Goal: Navigation & Orientation: Find specific page/section

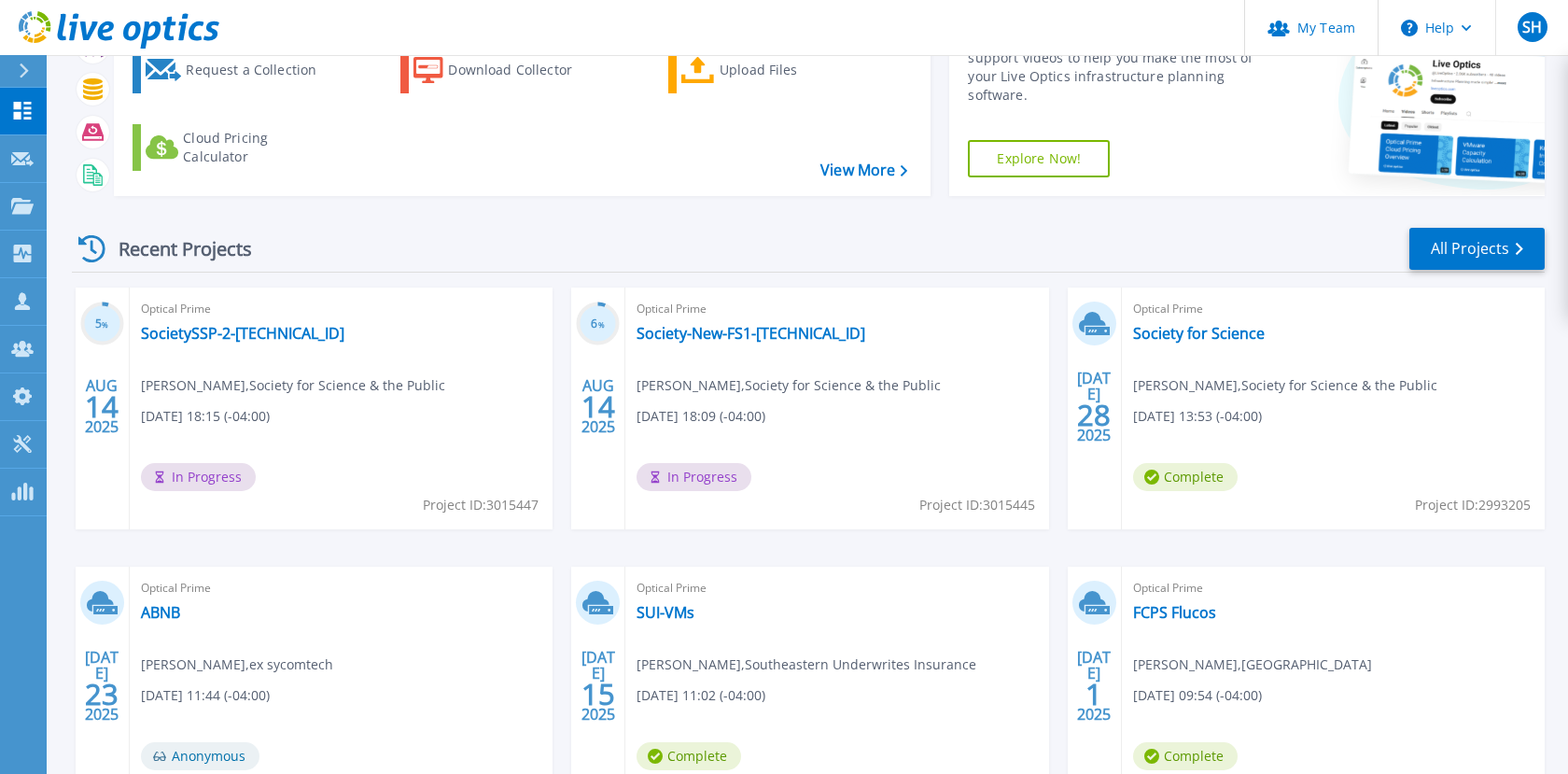
scroll to position [114, 0]
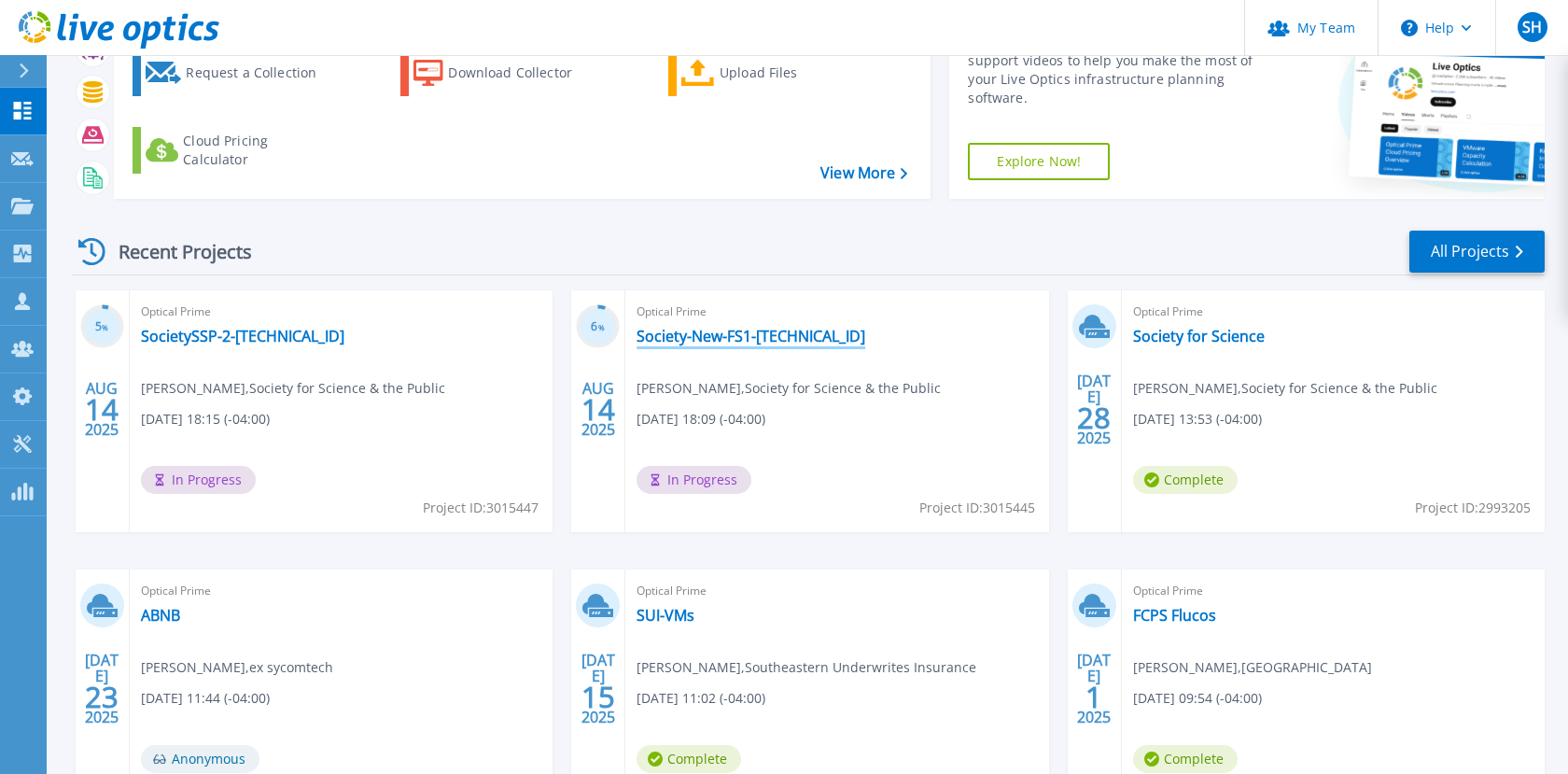
click at [701, 328] on link "Society-New-FS1-[TECHNICAL_ID]" at bounding box center [751, 335] width 229 height 18
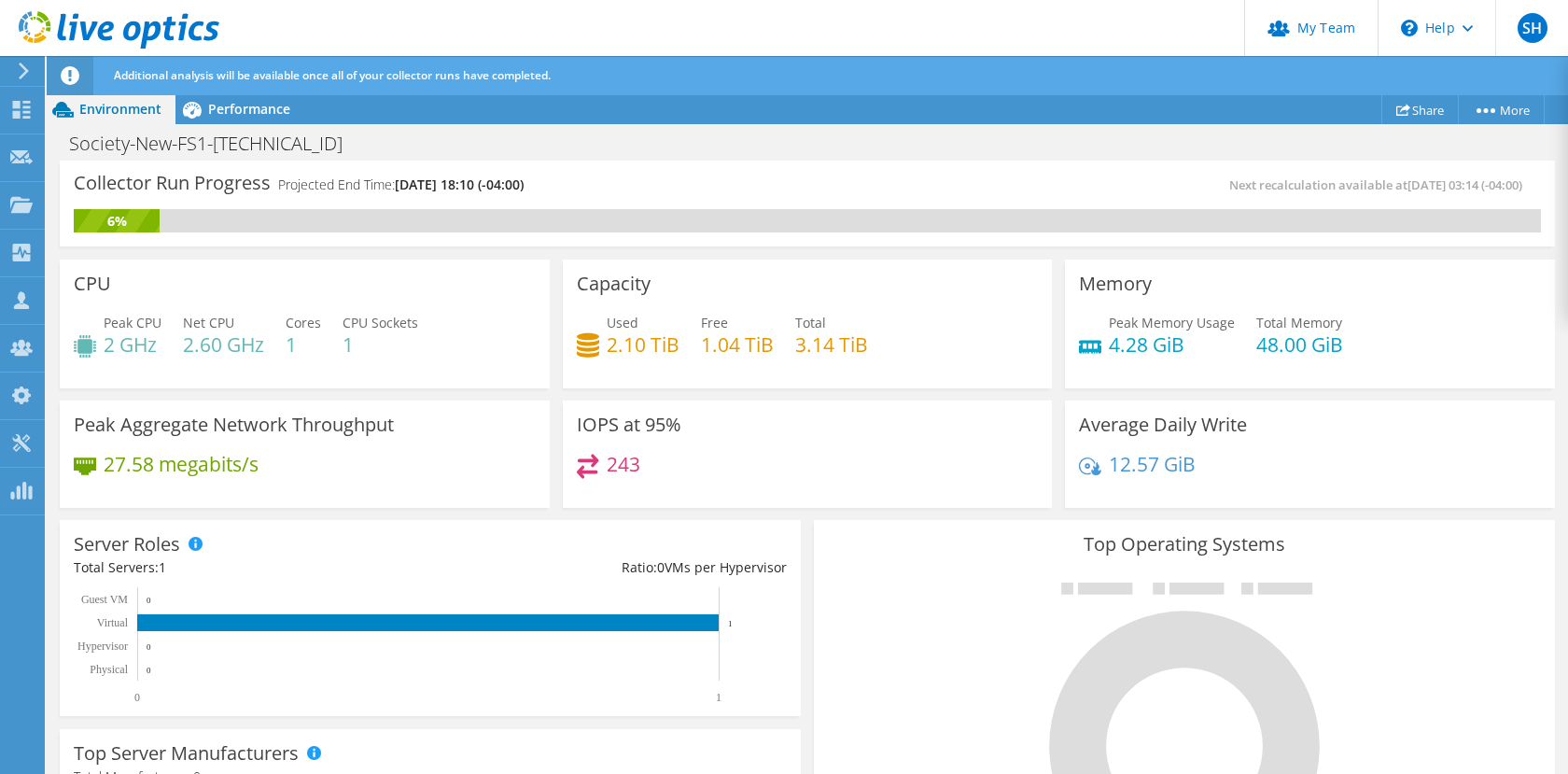
click at [11, 66] on div at bounding box center [20, 71] width 20 height 16
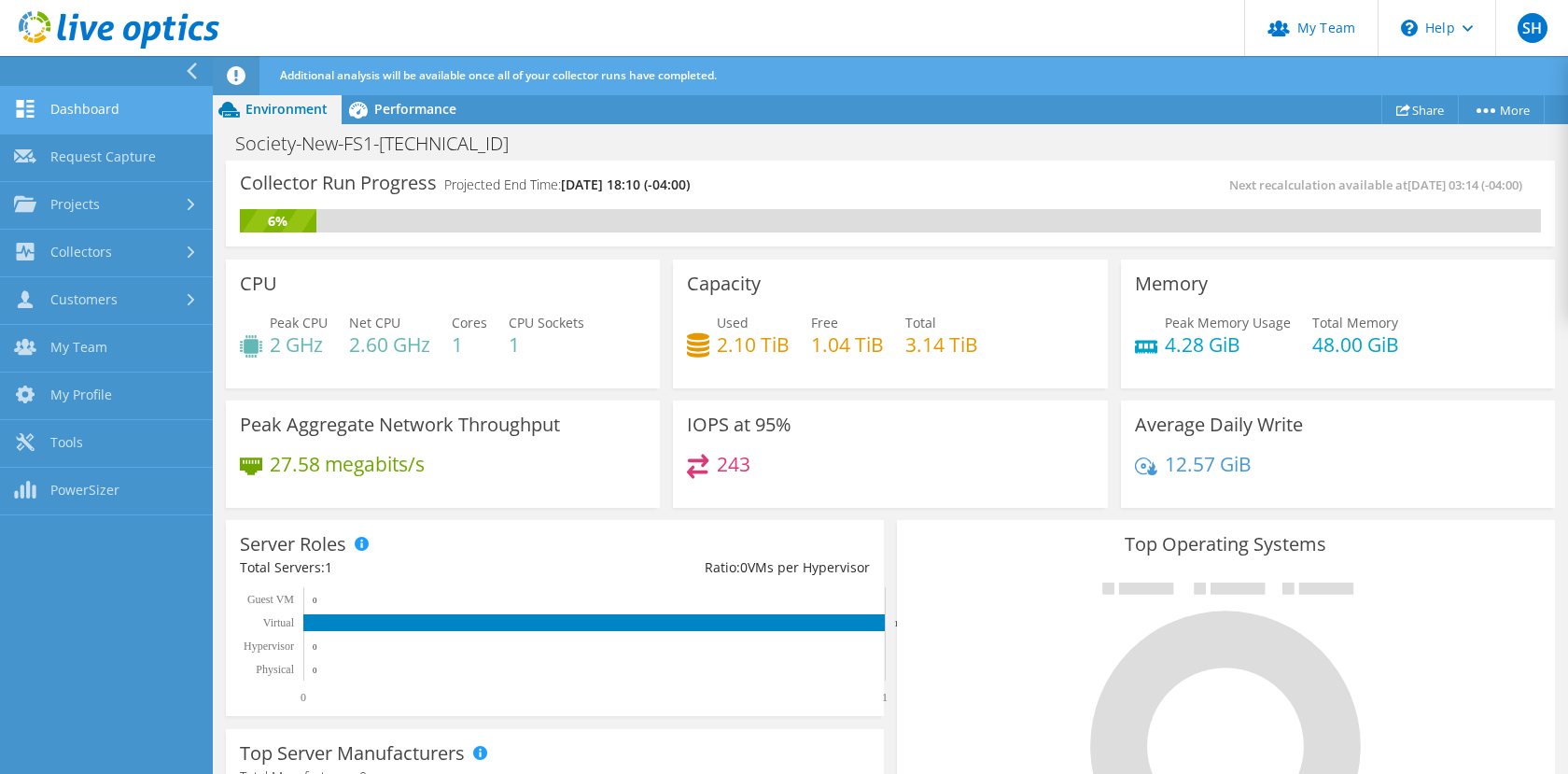
click at [99, 101] on link "Dashboard" at bounding box center [107, 110] width 213 height 47
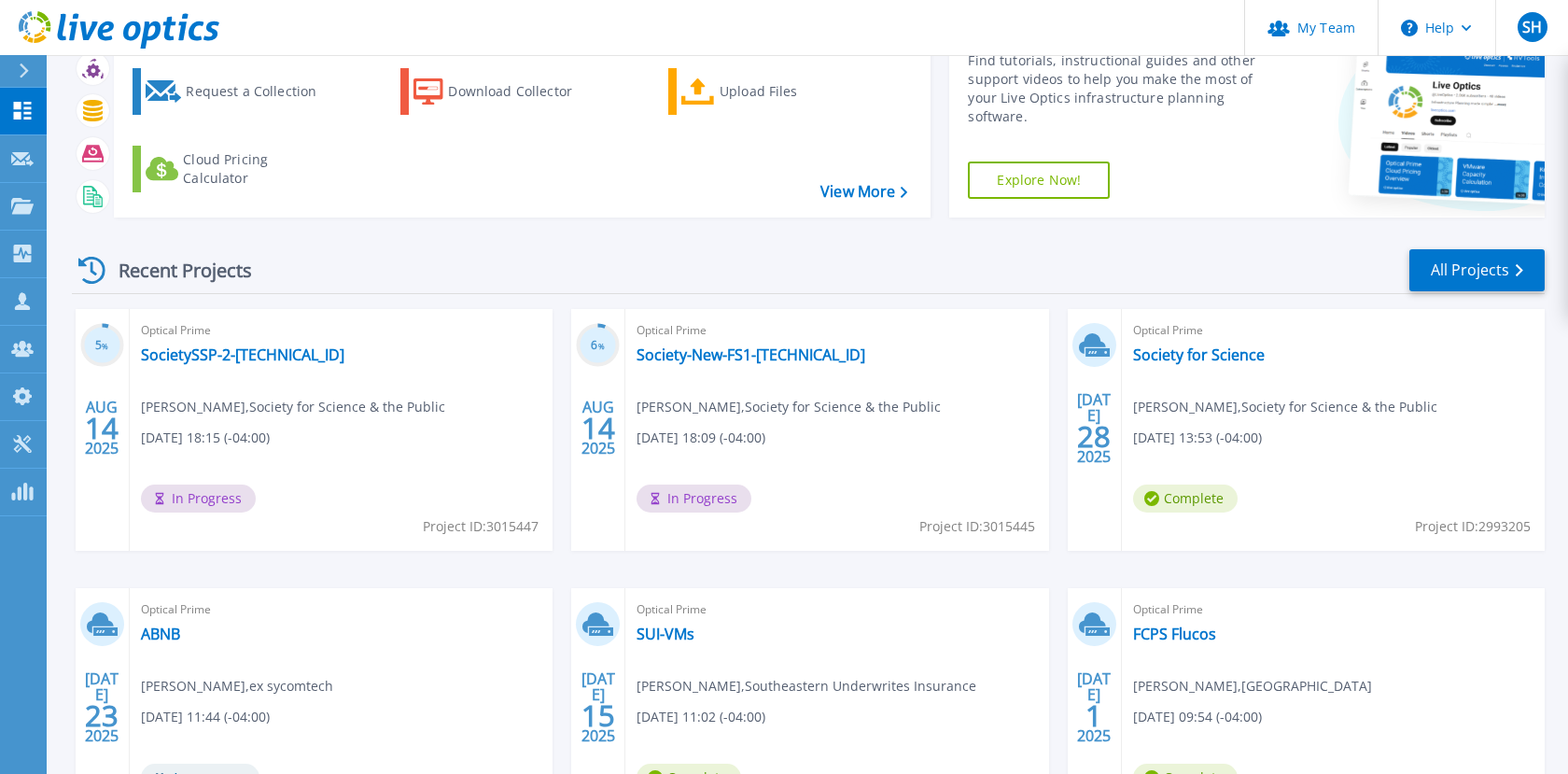
scroll to position [99, 0]
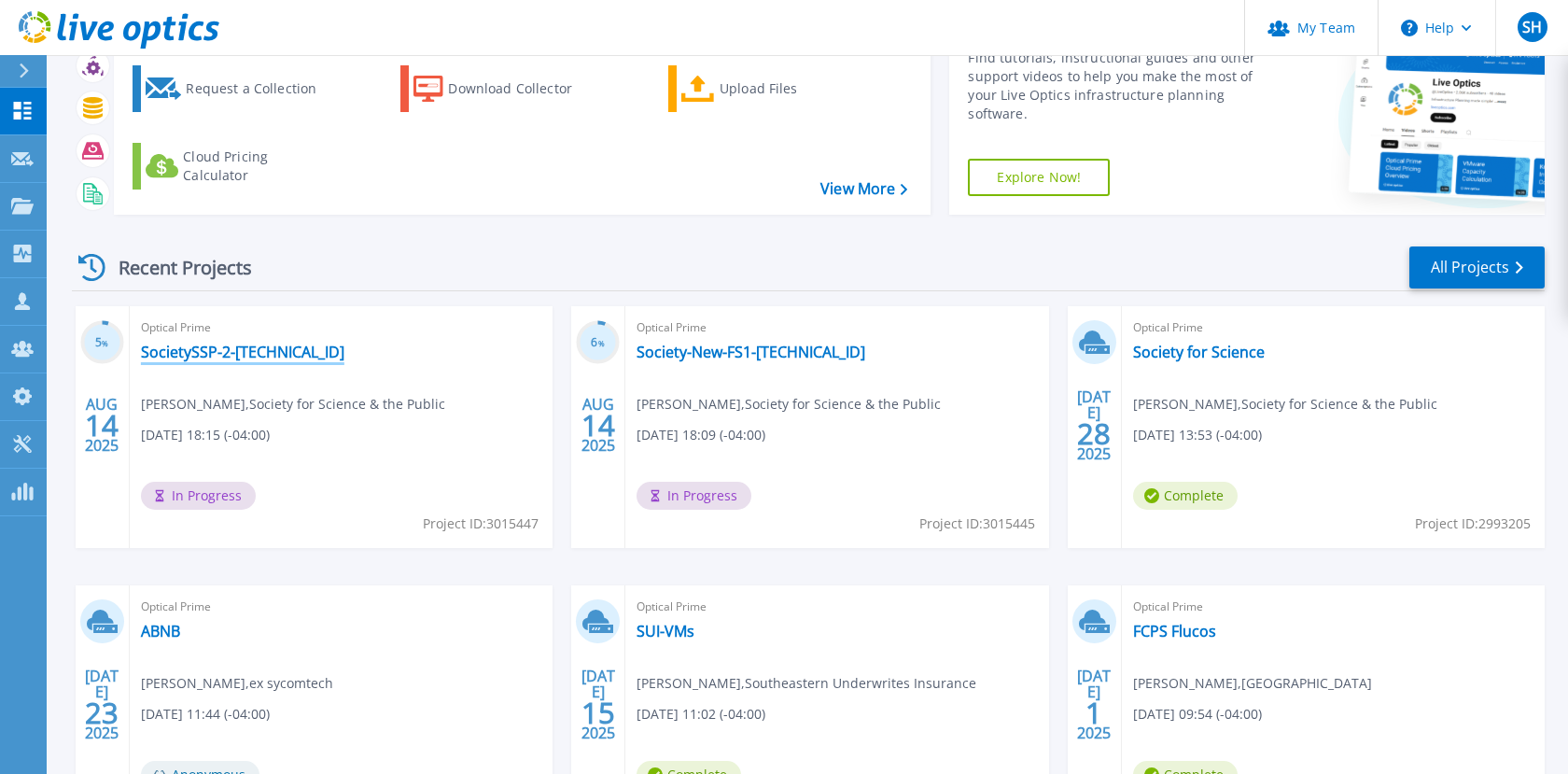
click at [172, 345] on link "SocietySSP-2-[TECHNICAL_ID]" at bounding box center [242, 352] width 204 height 18
click at [181, 351] on link "SocietySSP-2-[TECHNICAL_ID]" at bounding box center [242, 352] width 204 height 18
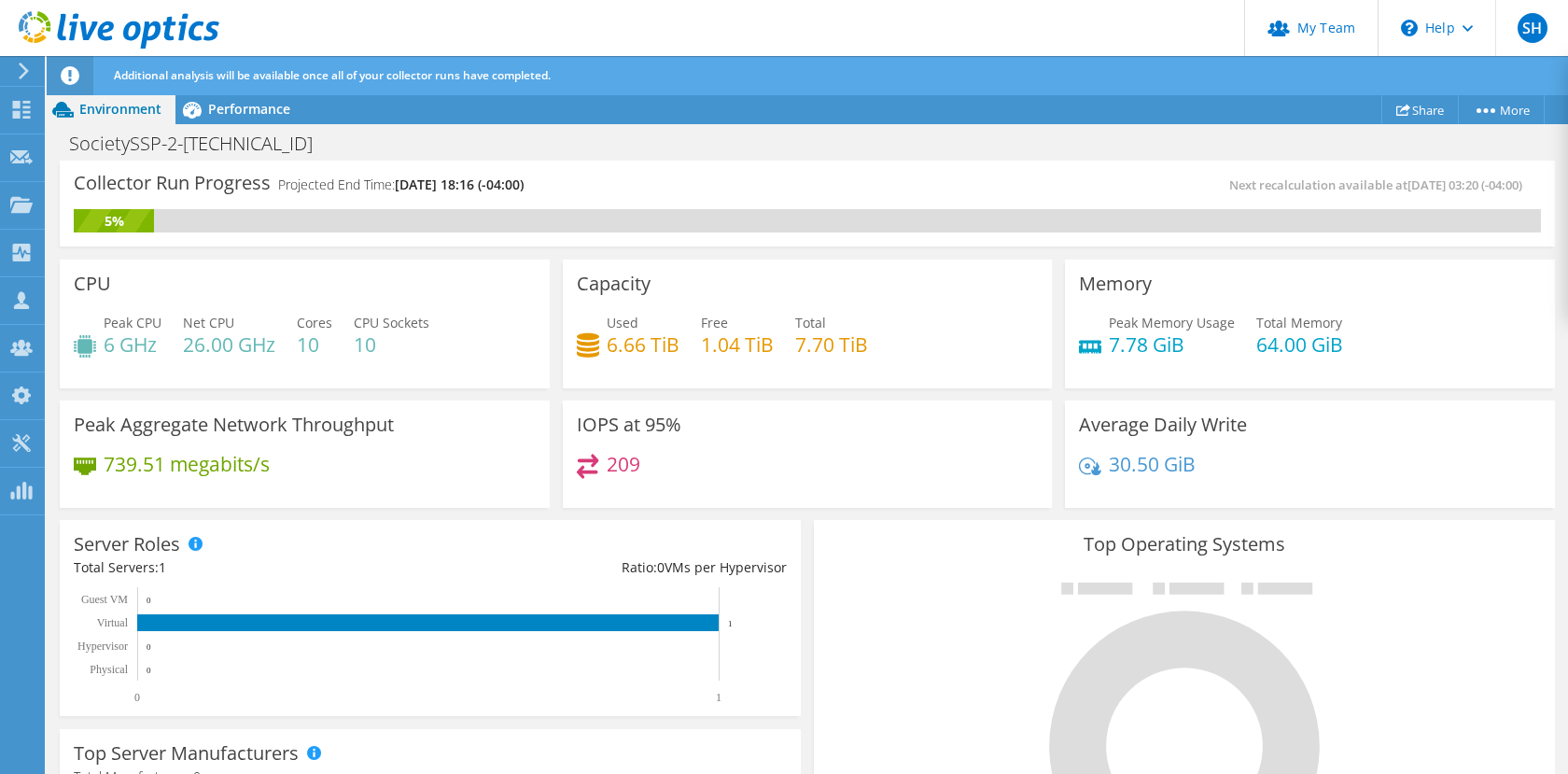
click at [21, 66] on use at bounding box center [23, 71] width 11 height 16
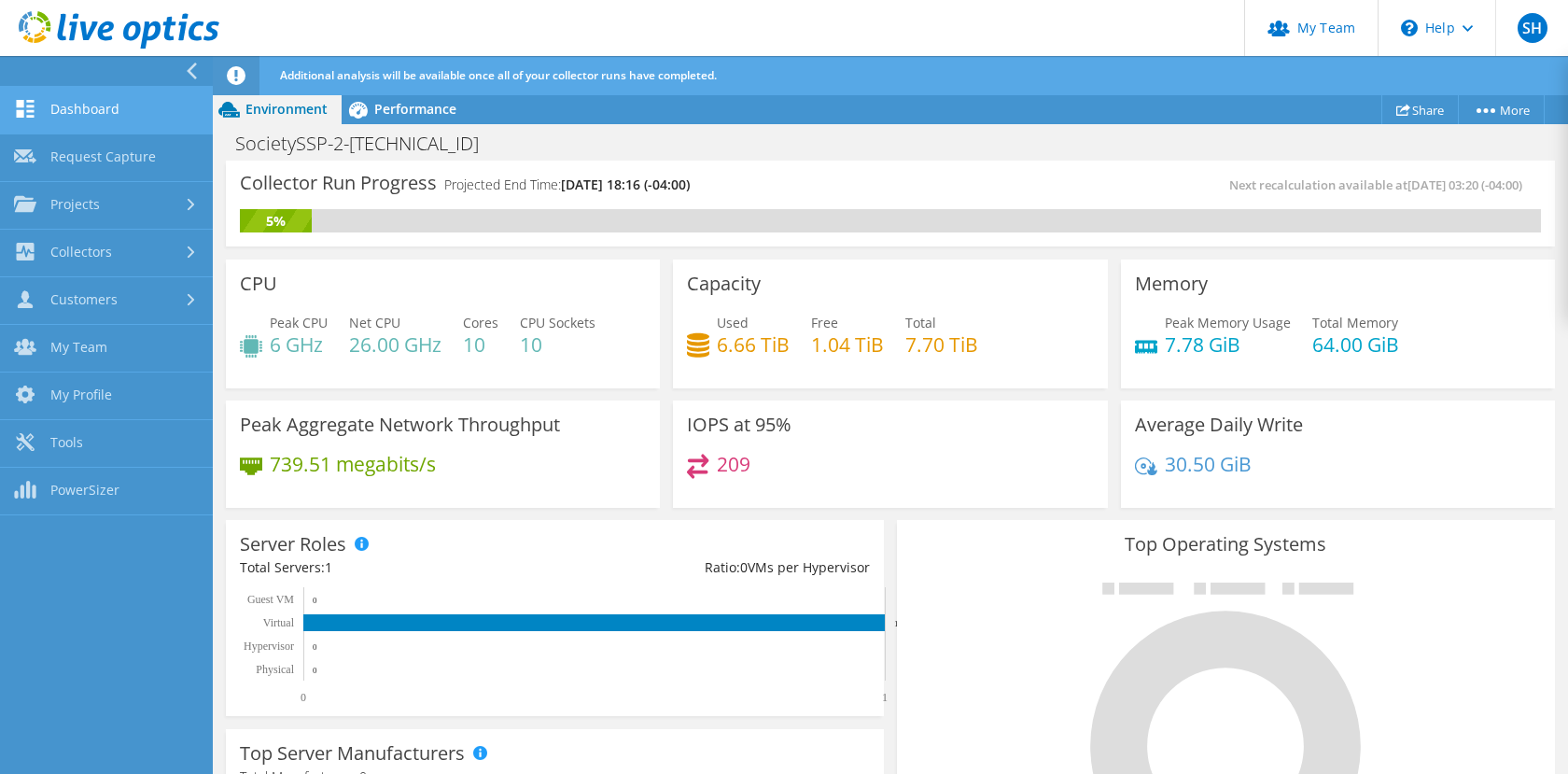
click at [114, 129] on link "Dashboard" at bounding box center [107, 110] width 213 height 47
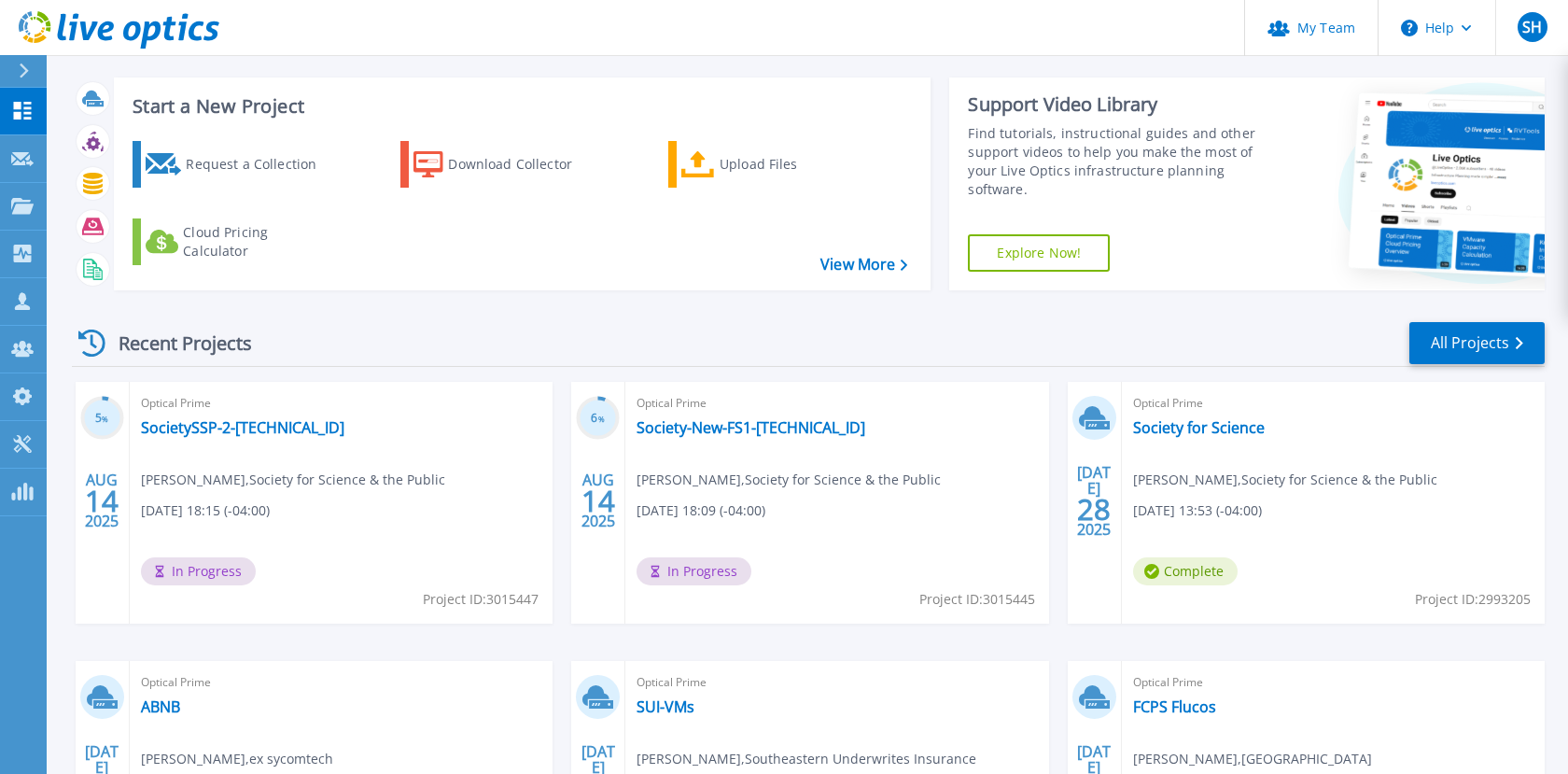
scroll to position [19, 0]
